Goal: Find specific page/section: Locate a particular part of the current website

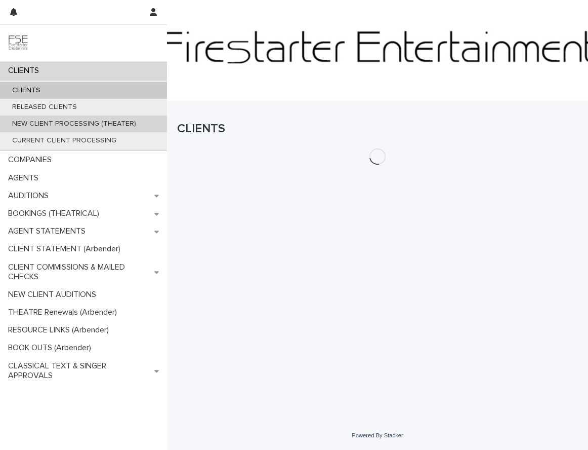
click at [74, 125] on p "NEW CLIENT PROCESSING (THEATER)" at bounding box center [74, 123] width 140 height 9
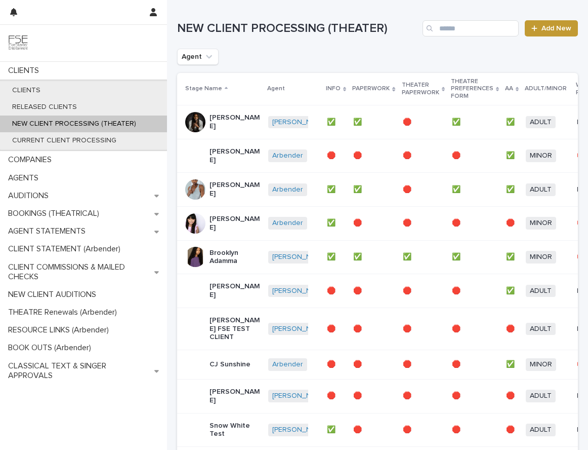
click at [313, 59] on div "Agent" at bounding box center [377, 57] width 401 height 16
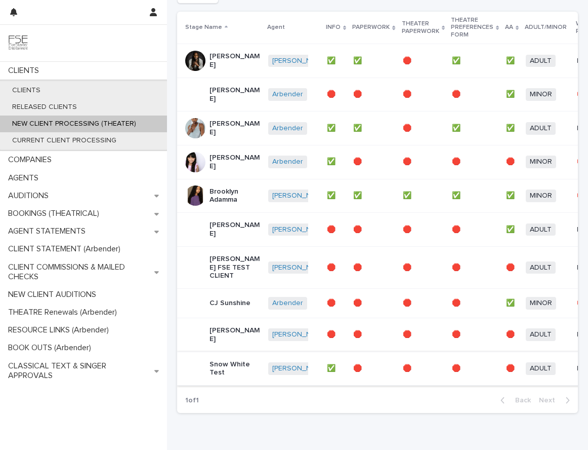
scroll to position [60, 0]
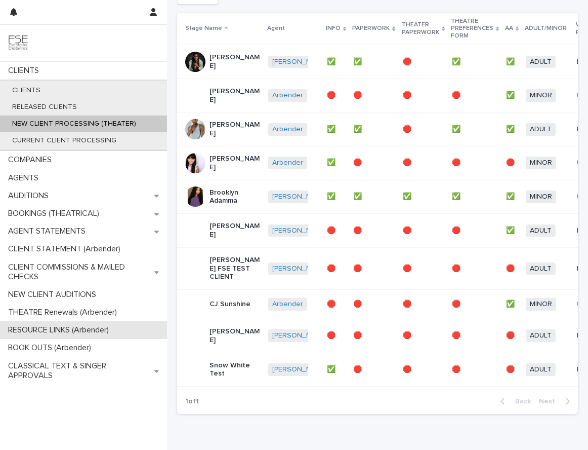
click at [66, 327] on p "RESOURCE LINKS (Arbender)" at bounding box center [60, 330] width 113 height 10
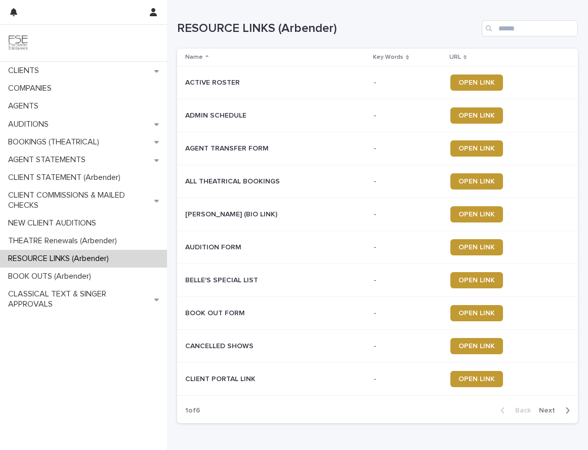
click at [544, 411] on span "Next" at bounding box center [550, 410] width 22 height 7
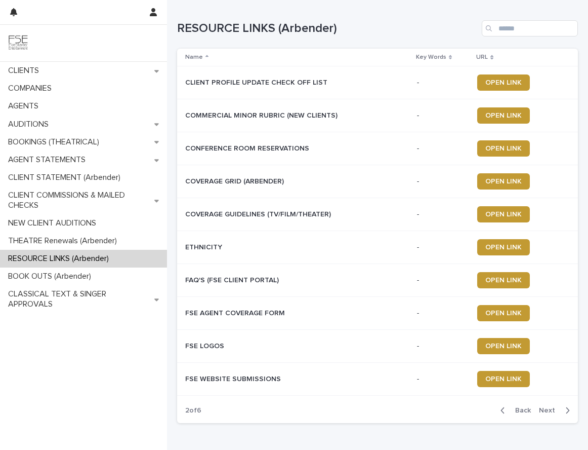
click at [544, 411] on span "Next" at bounding box center [550, 410] width 22 height 7
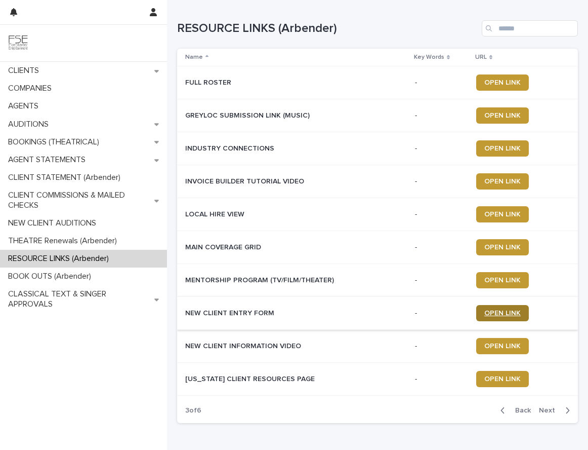
click at [493, 312] on span "OPEN LINK" at bounding box center [503, 312] width 36 height 7
